Goal: Find specific page/section: Find specific page/section

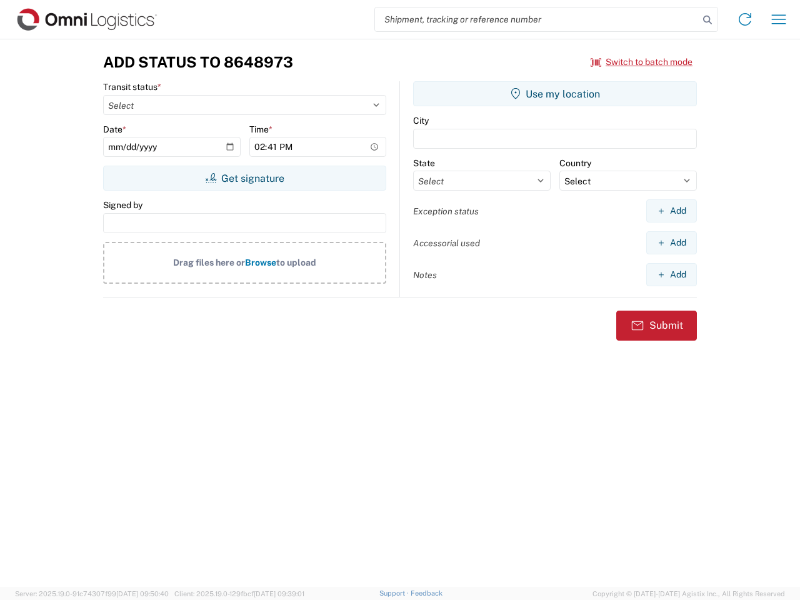
click at [537, 19] on input "search" at bounding box center [537, 19] width 324 height 24
click at [707, 20] on icon at bounding box center [707, 19] width 17 height 17
click at [745, 19] on icon at bounding box center [745, 19] width 20 height 20
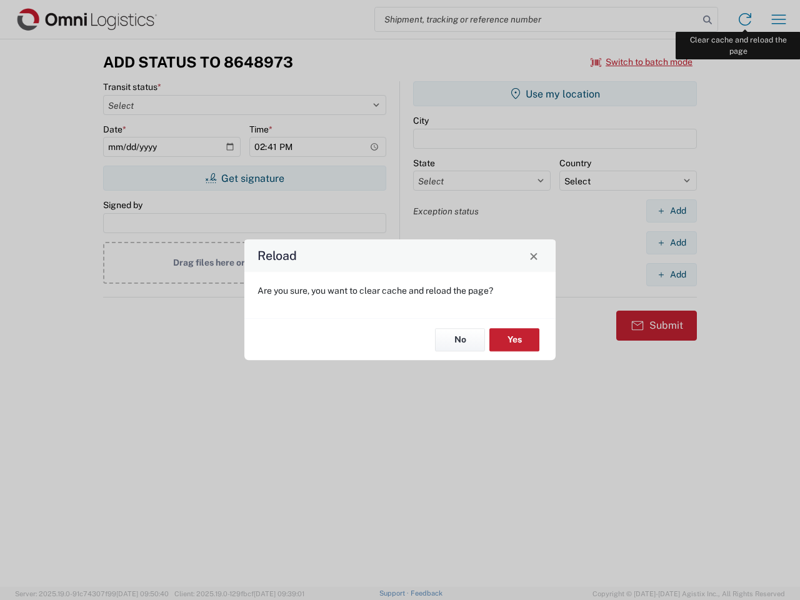
click at [779, 19] on div "Reload Are you sure, you want to clear cache and reload the page? No Yes" at bounding box center [400, 300] width 800 height 600
click at [642, 62] on div "Reload Are you sure, you want to clear cache and reload the page? No Yes" at bounding box center [400, 300] width 800 height 600
click at [244, 178] on div "Reload Are you sure, you want to clear cache and reload the page? No Yes" at bounding box center [400, 300] width 800 height 600
click at [555, 94] on div "Reload Are you sure, you want to clear cache and reload the page? No Yes" at bounding box center [400, 300] width 800 height 600
click at [671, 211] on div "Reload Are you sure, you want to clear cache and reload the page? No Yes" at bounding box center [400, 300] width 800 height 600
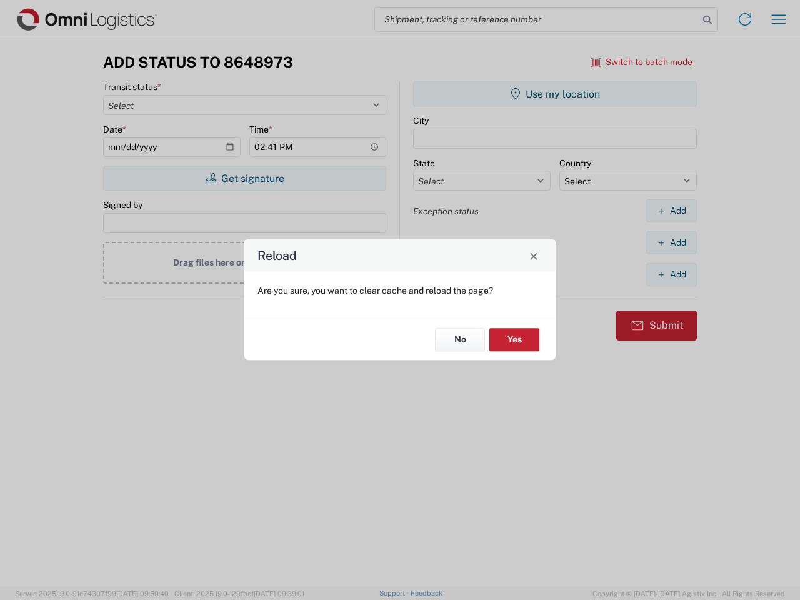
click at [671, 242] on div "Reload Are you sure, you want to clear cache and reload the page? No Yes" at bounding box center [400, 300] width 800 height 600
click at [671, 274] on div "Reload Are you sure, you want to clear cache and reload the page? No Yes" at bounding box center [400, 300] width 800 height 600
